Goal: Task Accomplishment & Management: Use online tool/utility

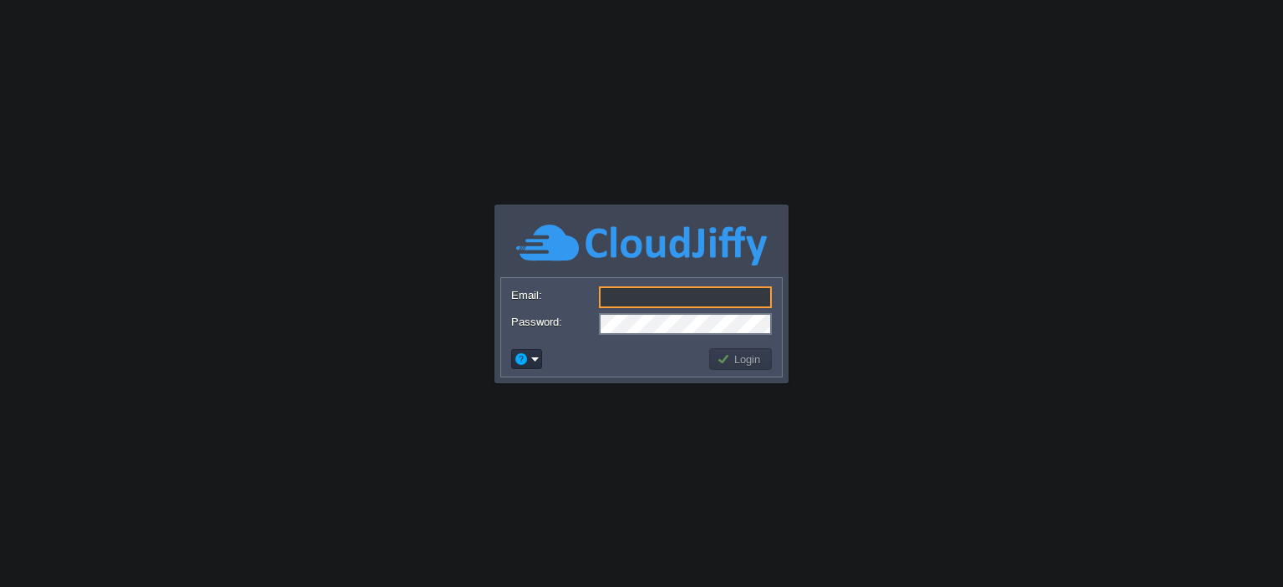
type input "[EMAIL_ADDRESS][DOMAIN_NAME]"
click at [740, 350] on td "Login" at bounding box center [740, 359] width 63 height 22
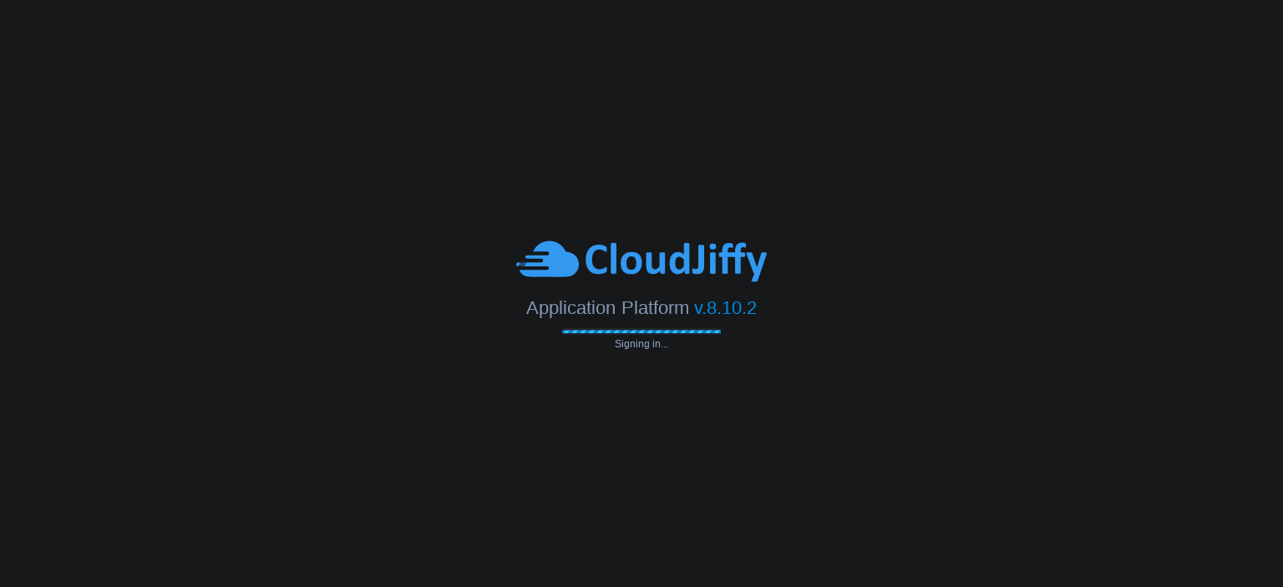
click at [740, 350] on body "Application Platform v.8.10.2 Signing in... Email: fleetop@ivgroup.in Password:…" at bounding box center [641, 293] width 1283 height 587
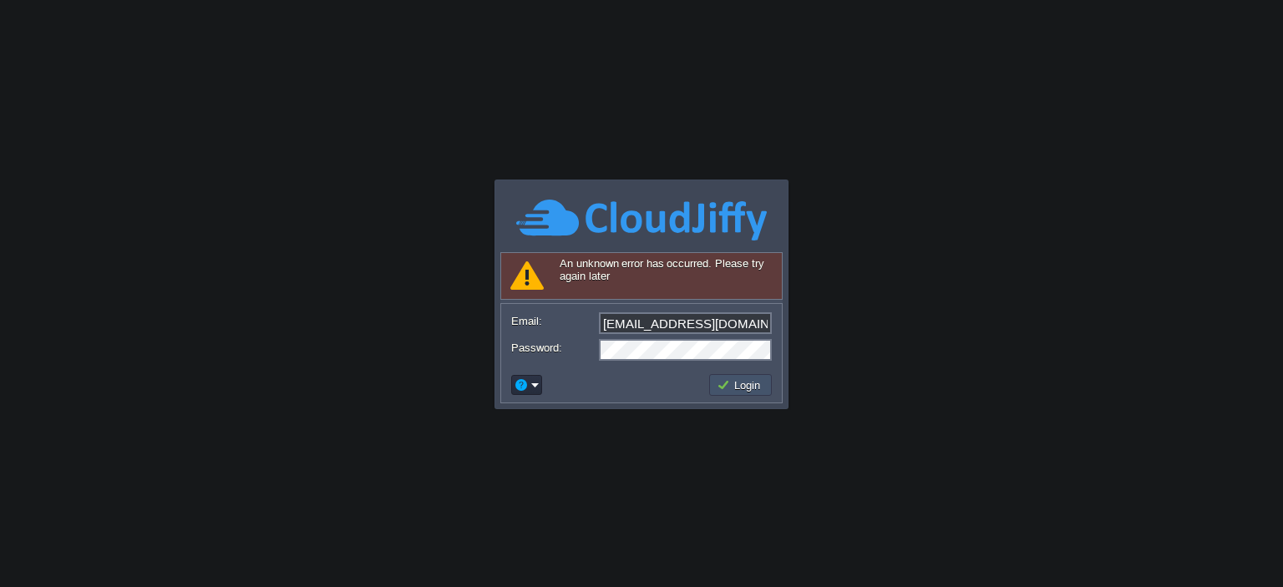
click at [740, 383] on button "Login" at bounding box center [741, 385] width 48 height 15
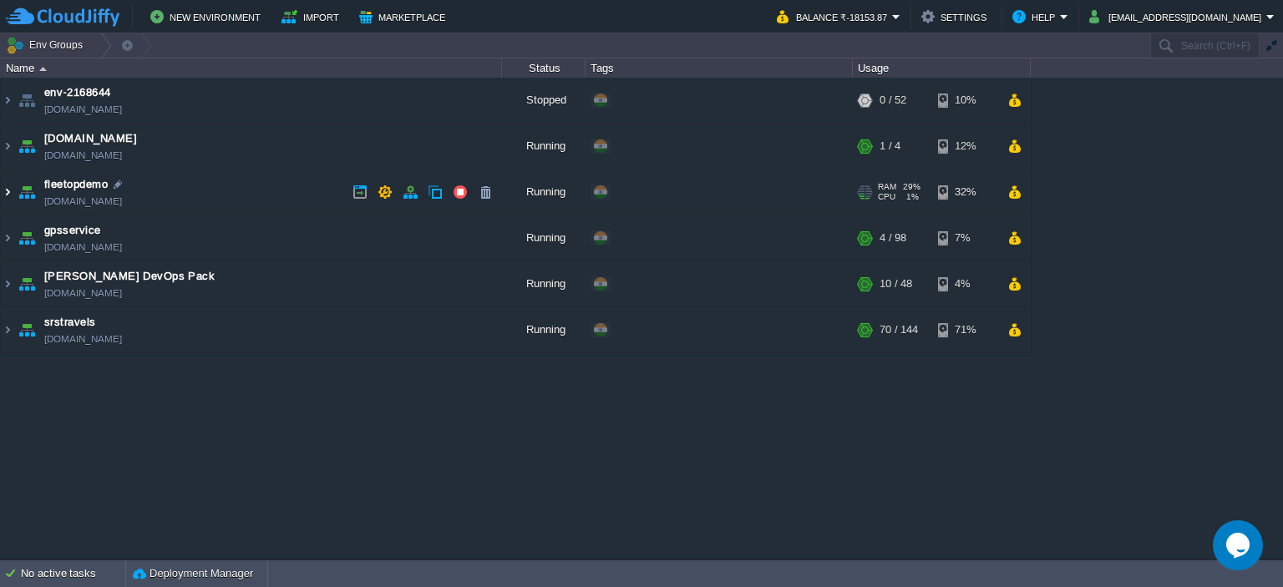
click at [10, 187] on img at bounding box center [7, 192] width 13 height 45
